Goal: Information Seeking & Learning: Learn about a topic

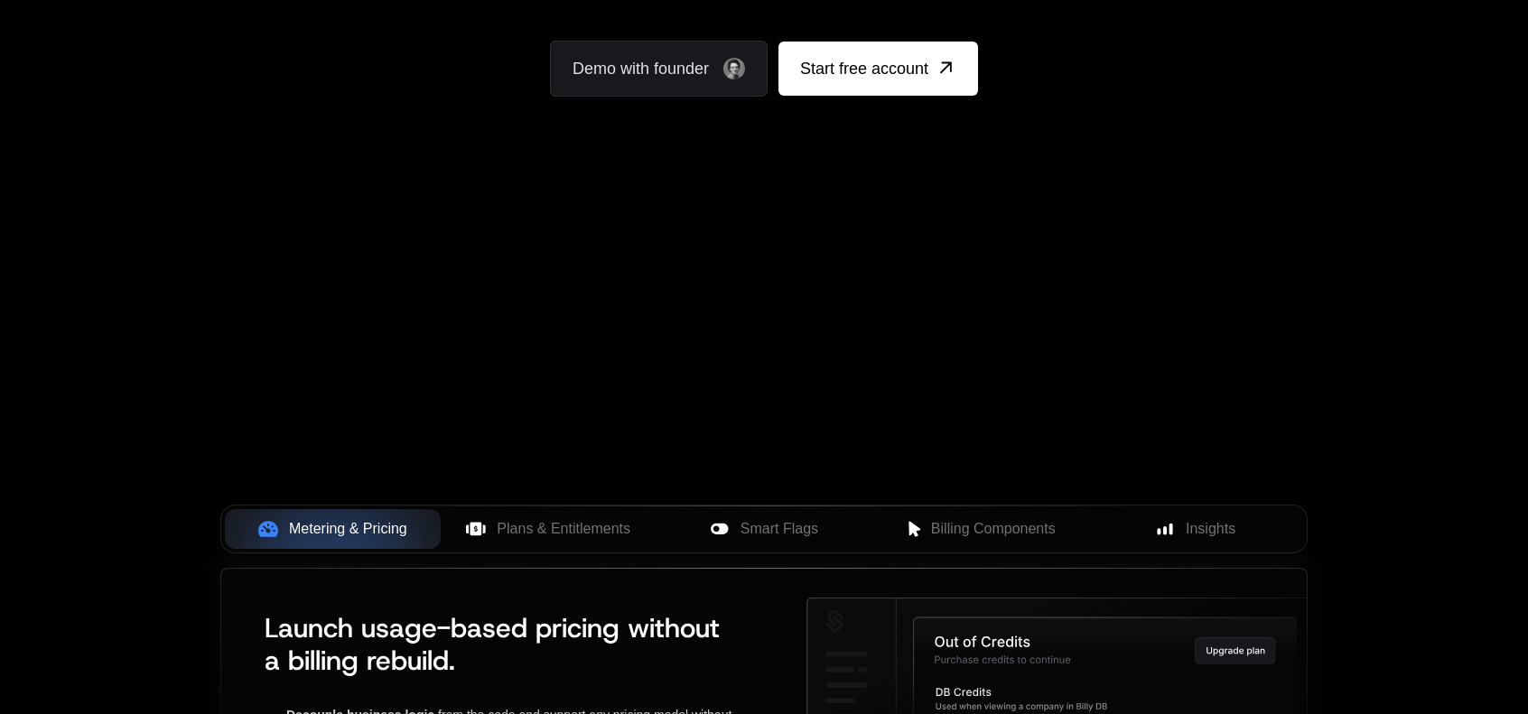
scroll to position [361, 0]
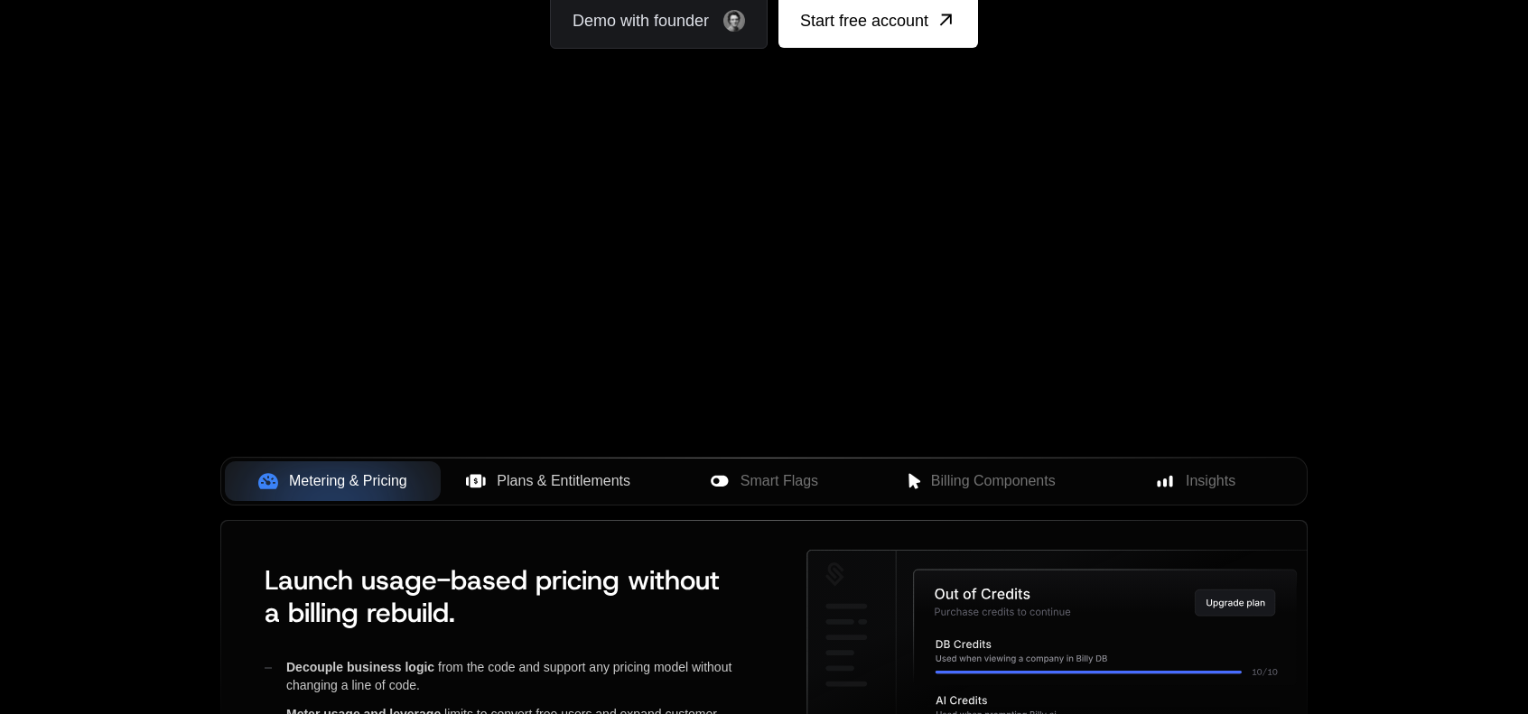
click at [591, 461] on button "Plans & Entitlements" at bounding box center [549, 481] width 216 height 40
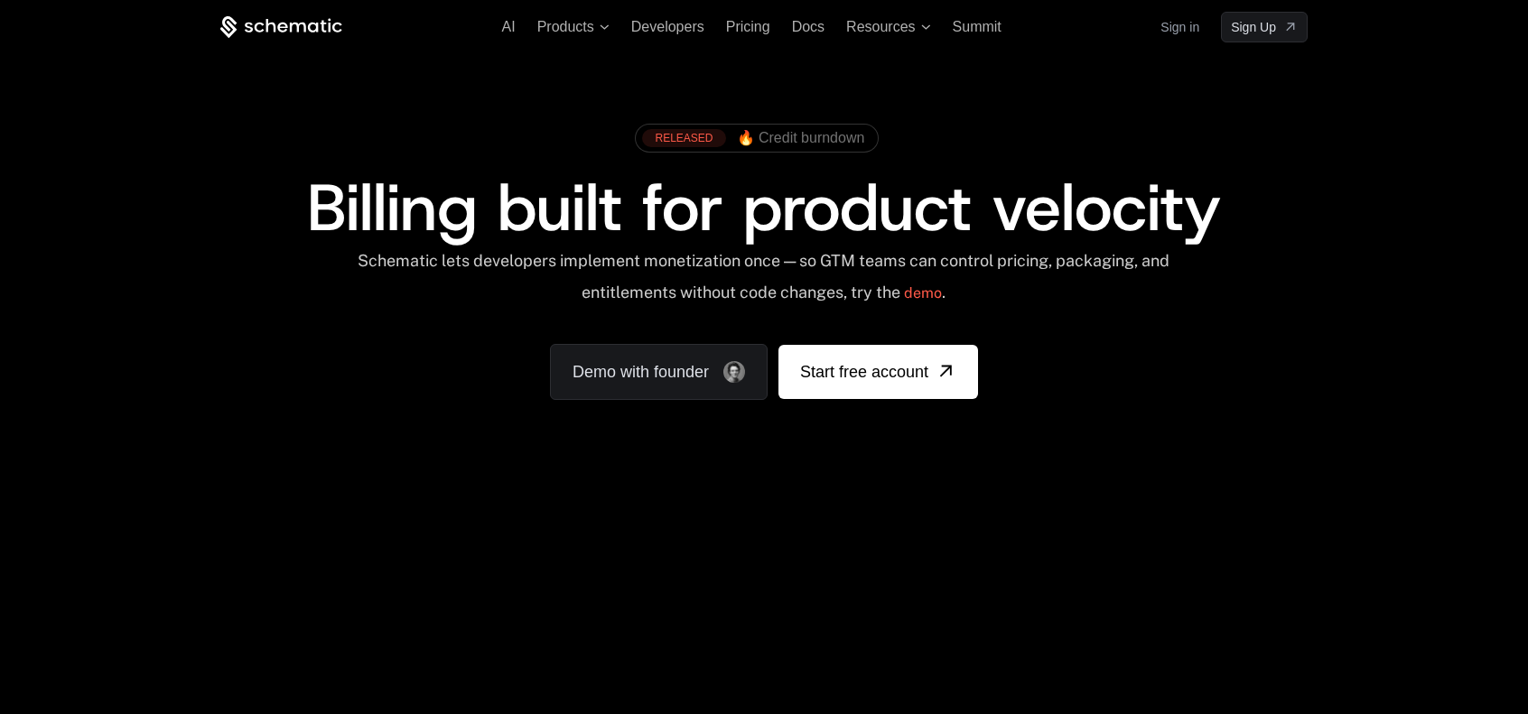
scroll to position [0, 0]
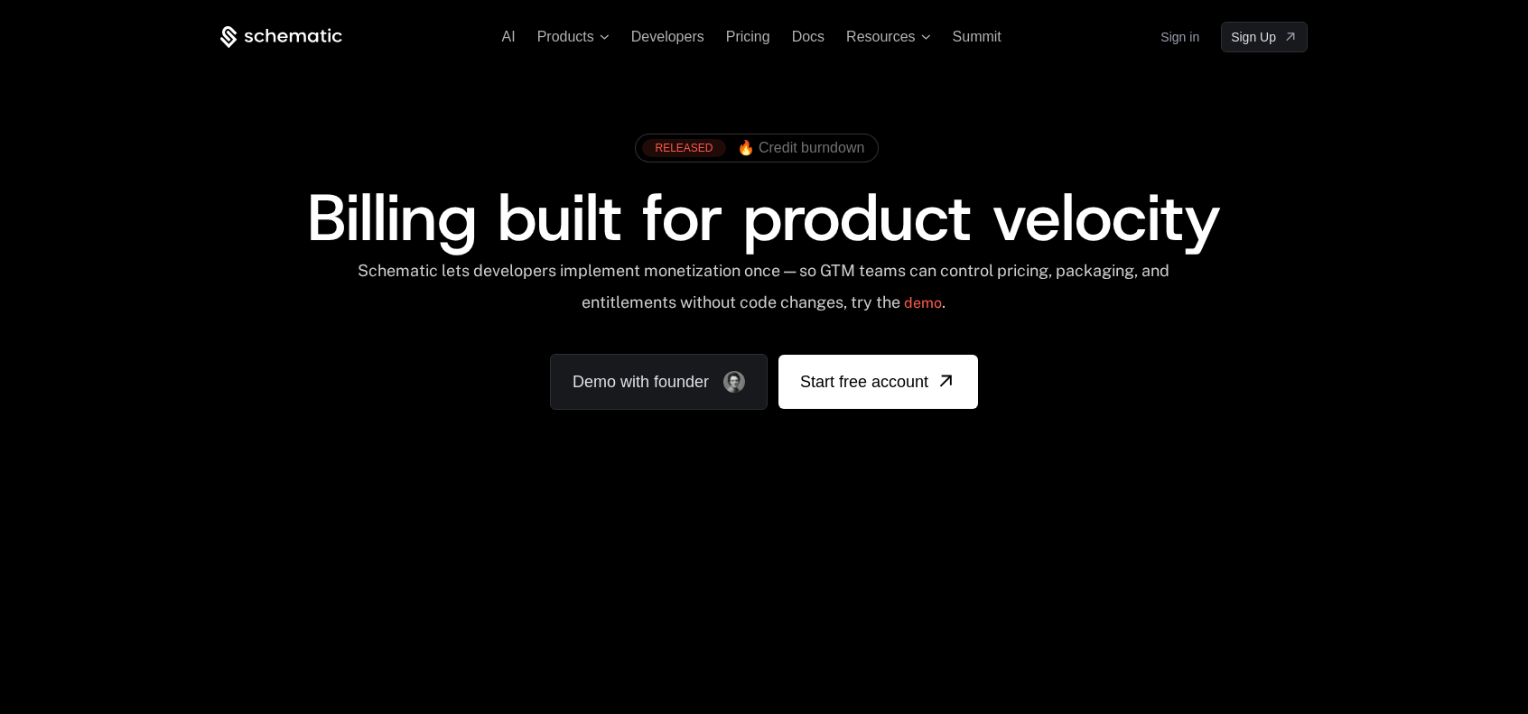
click at [981, 555] on div "Your browser does not support the video tag." at bounding box center [764, 533] width 1174 height 760
click at [1016, 515] on div "AI Products Developers Pricing Docs Resources Summit Sign in Sign Up RELEASED 🔥…" at bounding box center [764, 270] width 1528 height 540
click at [998, 560] on div "Your browser does not support the video tag." at bounding box center [764, 533] width 1174 height 760
click at [1158, 688] on div "Your browser does not support the video tag." at bounding box center [764, 533] width 1174 height 760
click at [1154, 655] on div "Your browser does not support the video tag." at bounding box center [764, 533] width 1174 height 760
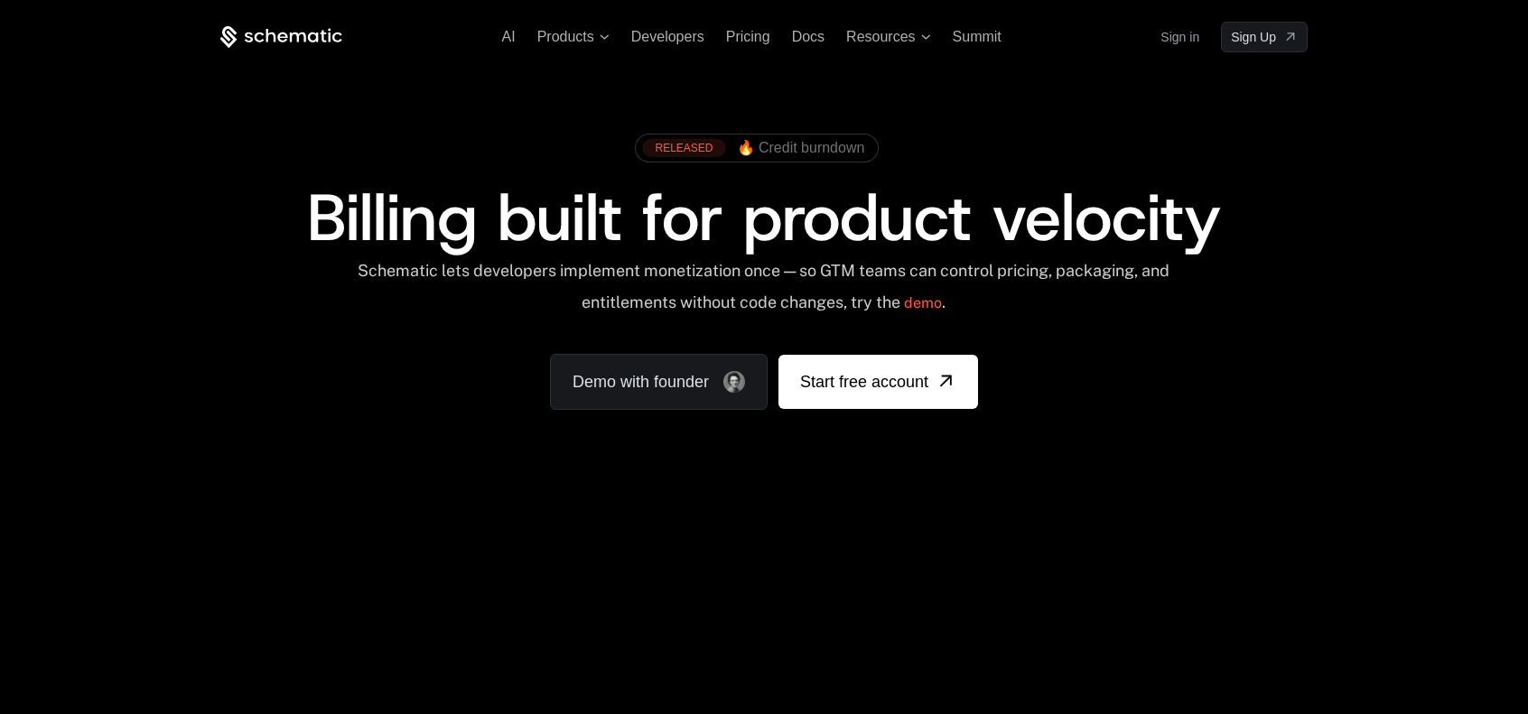
click at [794, 624] on div "Your browser does not support the video tag." at bounding box center [764, 533] width 1174 height 760
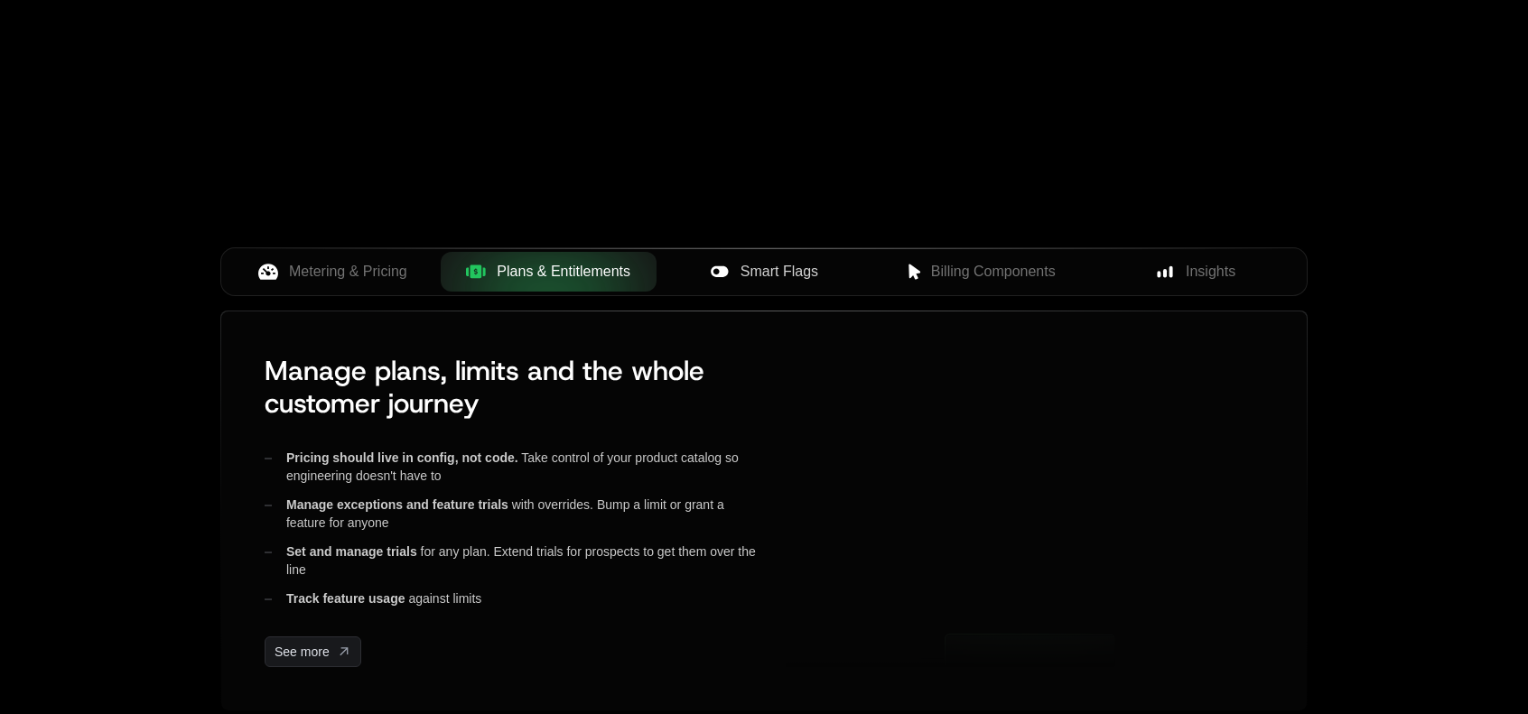
scroll to position [572, 0]
click at [775, 265] on span "Smart Flags" at bounding box center [779, 271] width 78 height 22
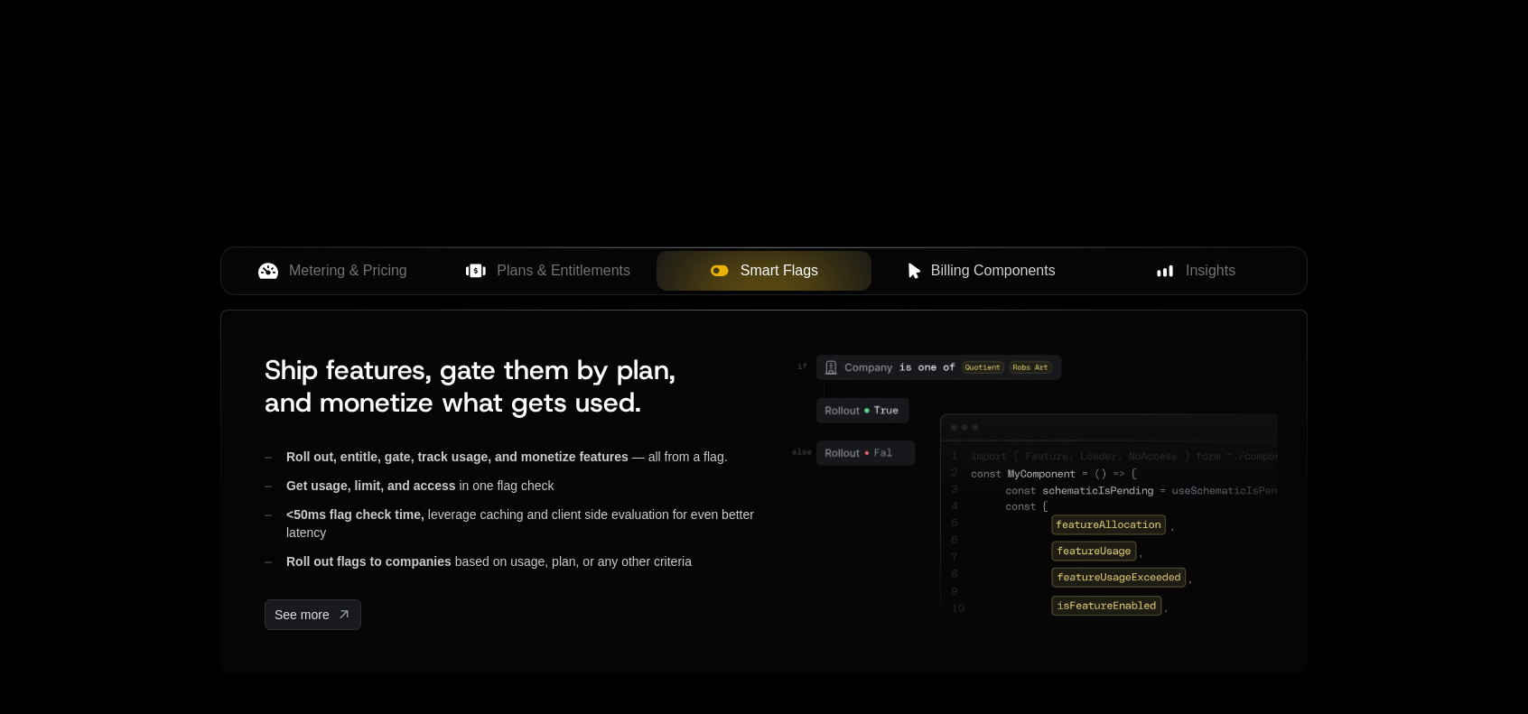
click at [990, 275] on span "Billing Components" at bounding box center [993, 271] width 125 height 22
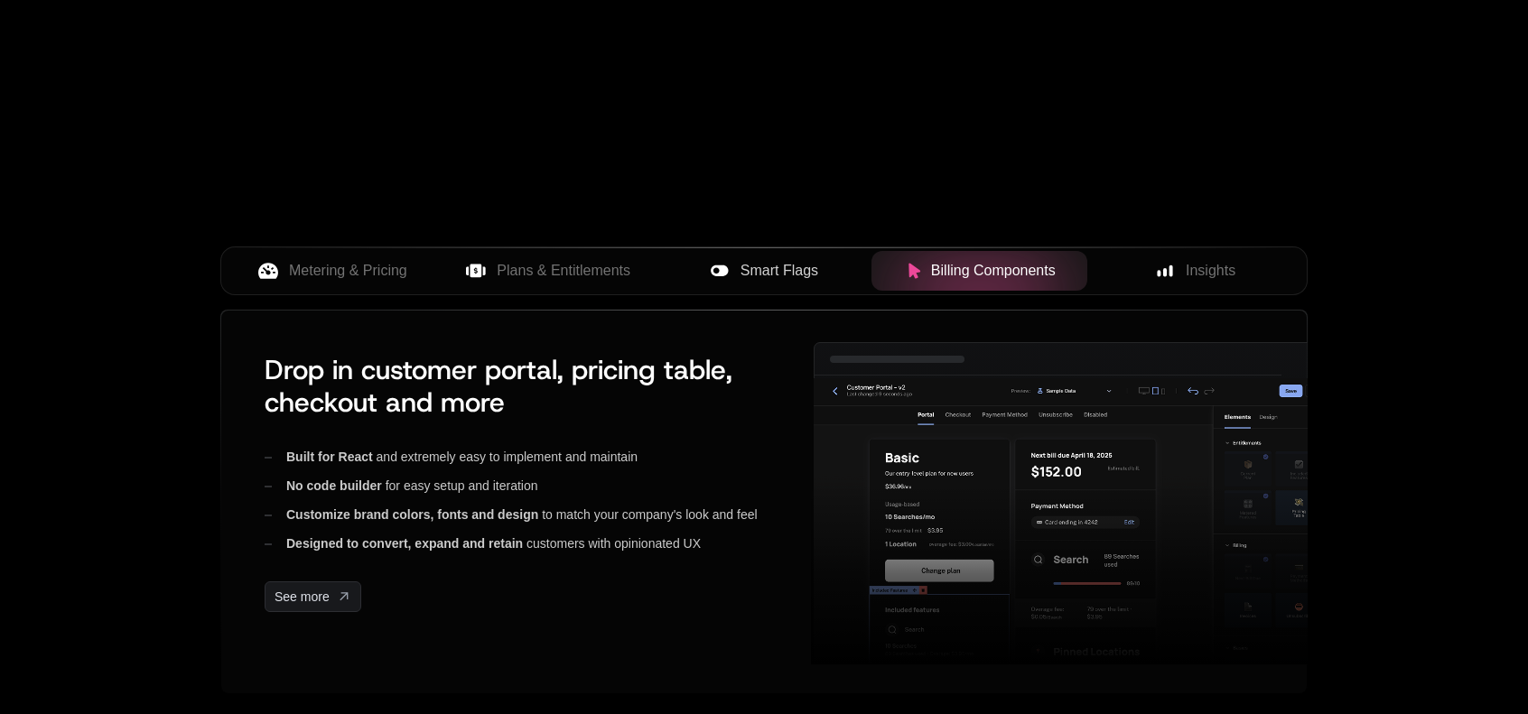
click at [834, 263] on div "Smart Flags" at bounding box center [764, 271] width 187 height 22
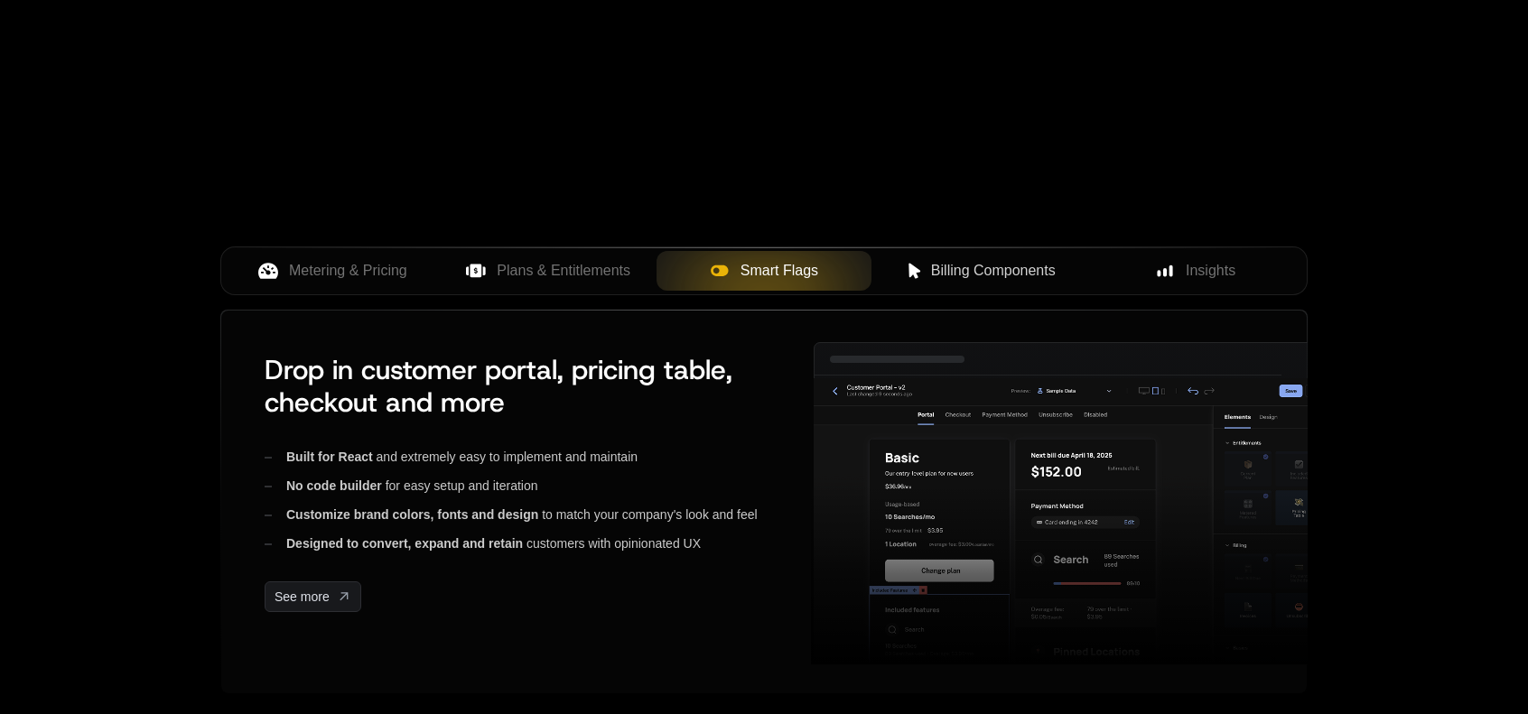
click at [975, 265] on span "Billing Components" at bounding box center [993, 271] width 125 height 22
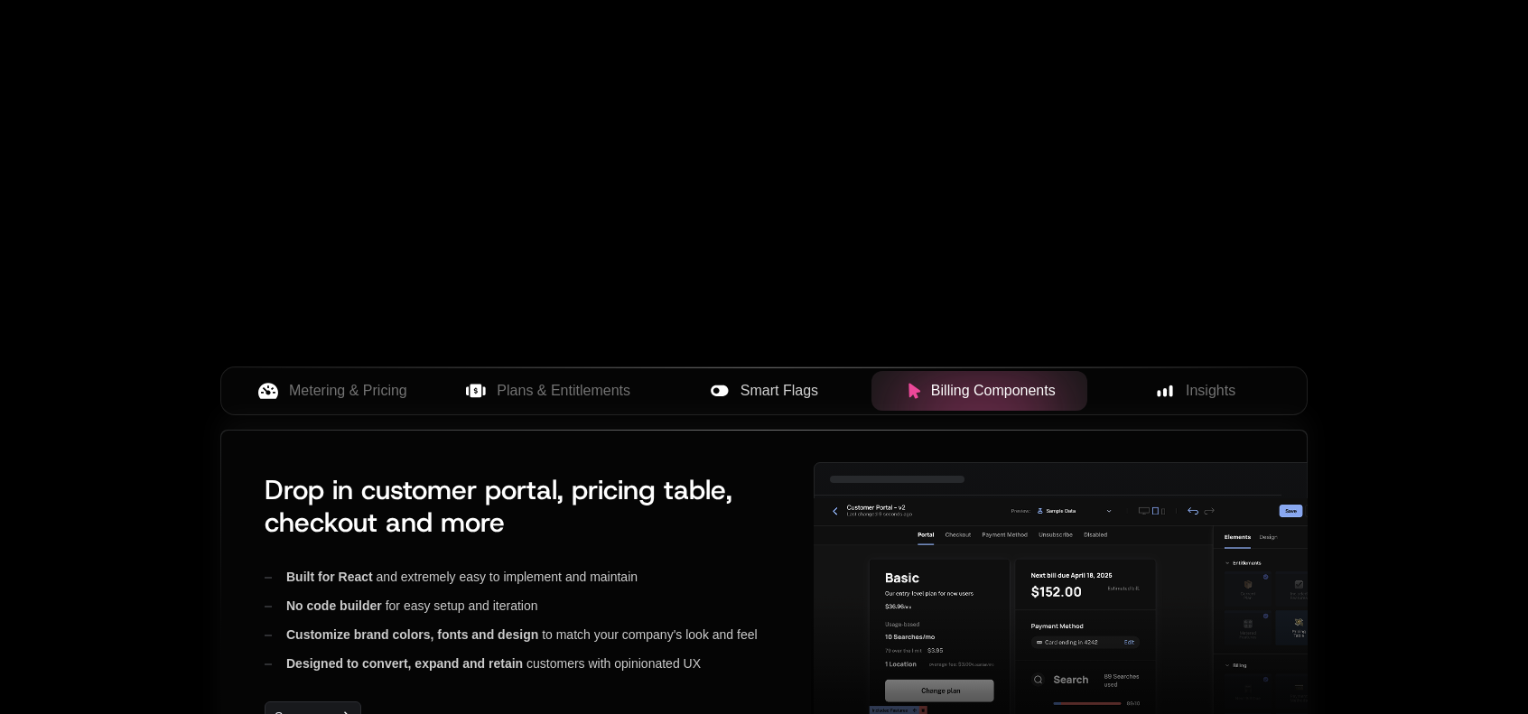
scroll to position [722, 0]
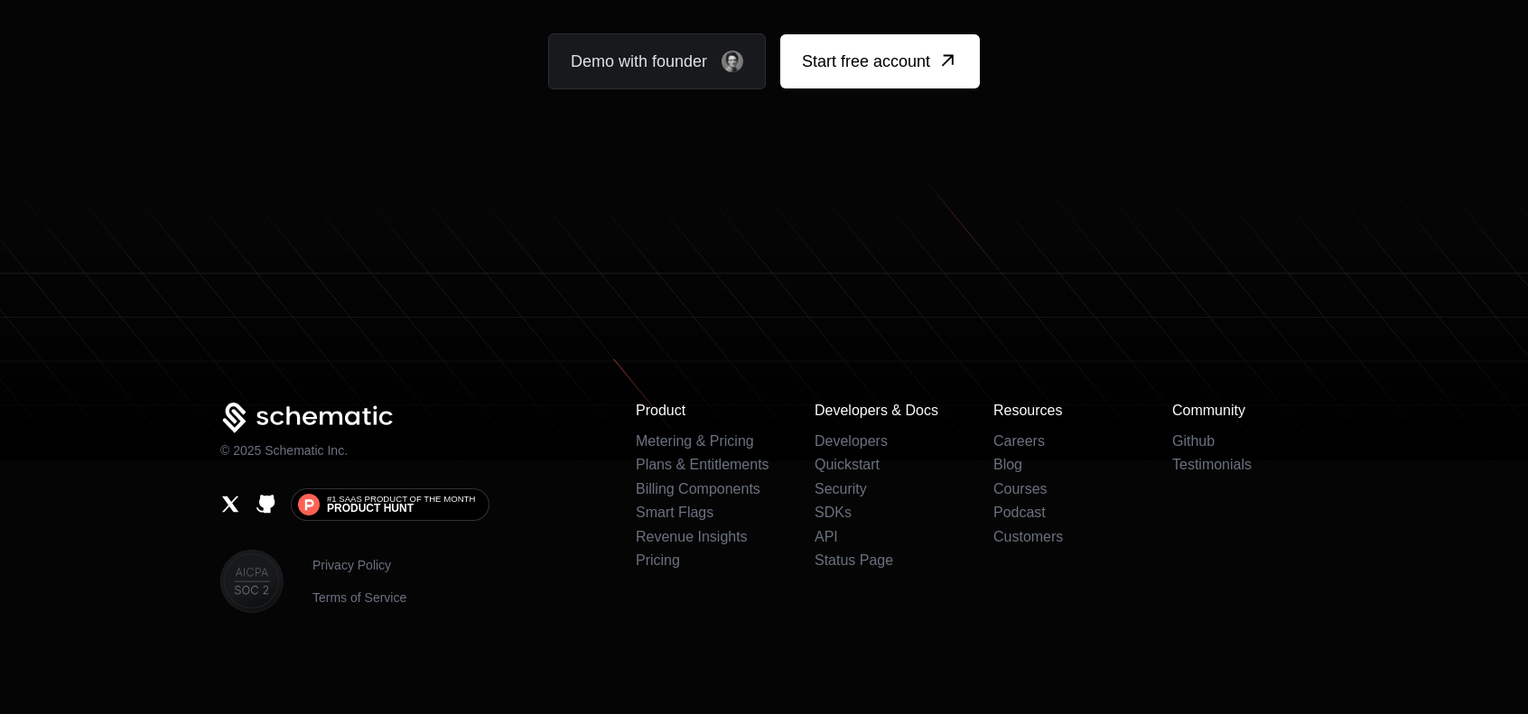
scroll to position [11092, 0]
